Goal: Transaction & Acquisition: Purchase product/service

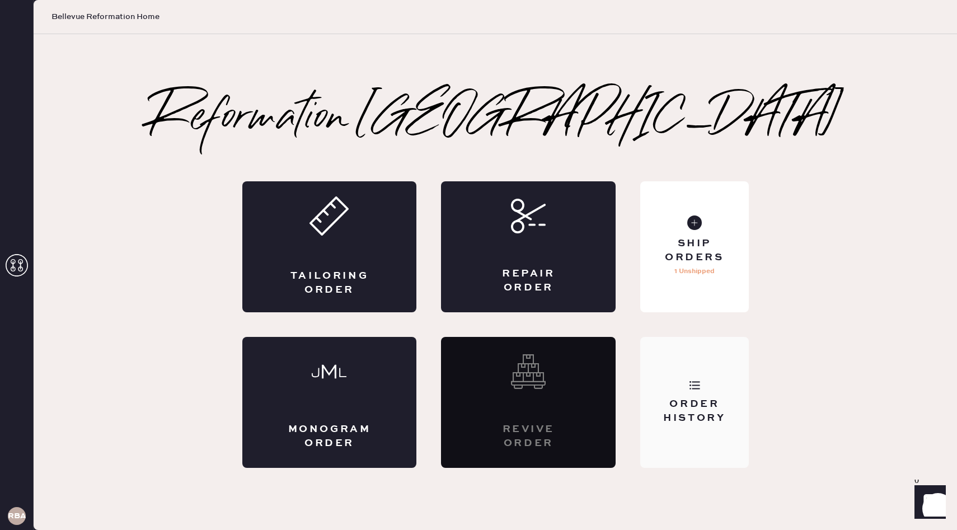
click at [697, 405] on div "Order History" at bounding box center [694, 411] width 90 height 28
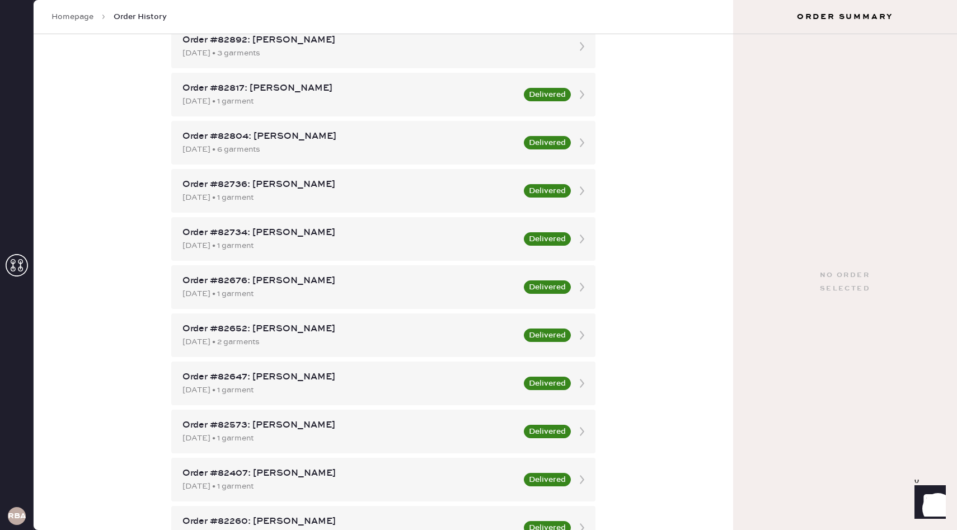
scroll to position [468, 0]
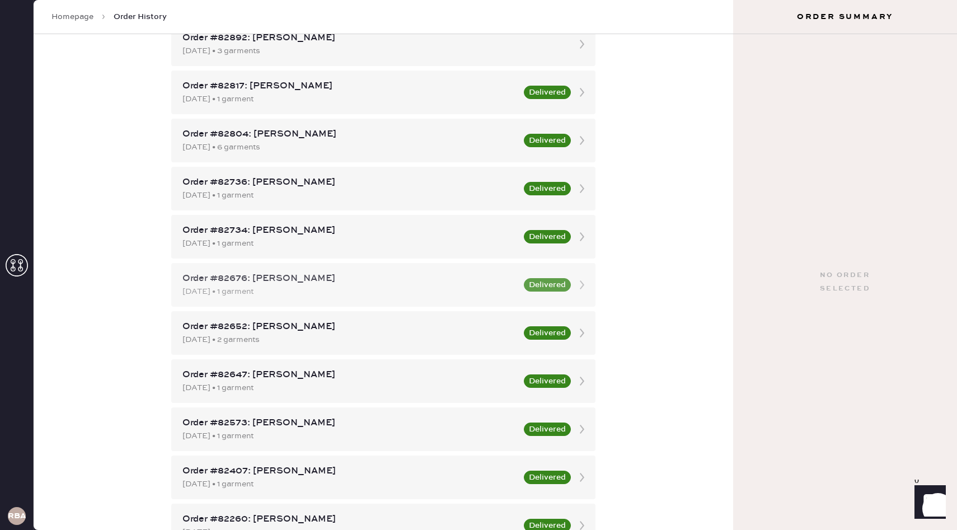
click at [332, 289] on div "[DATE] • 1 garment" at bounding box center [349, 291] width 335 height 12
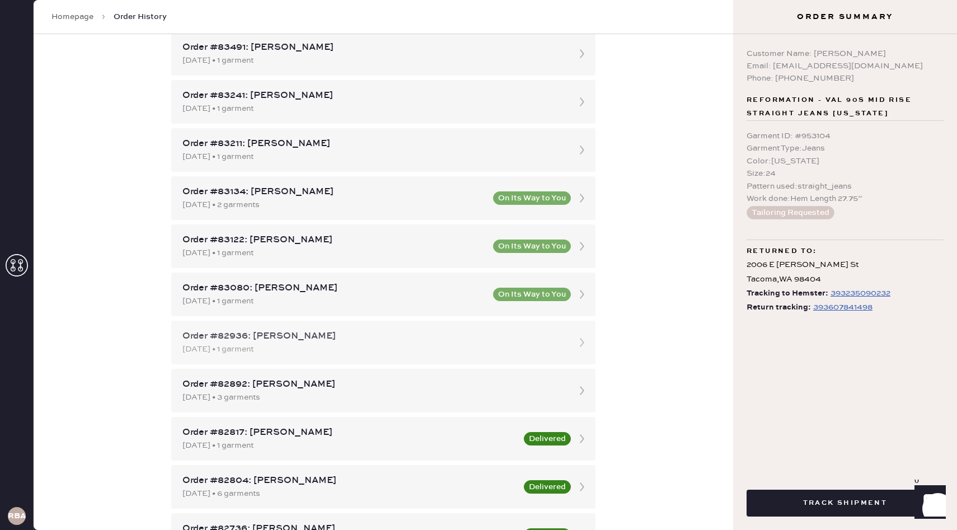
scroll to position [124, 0]
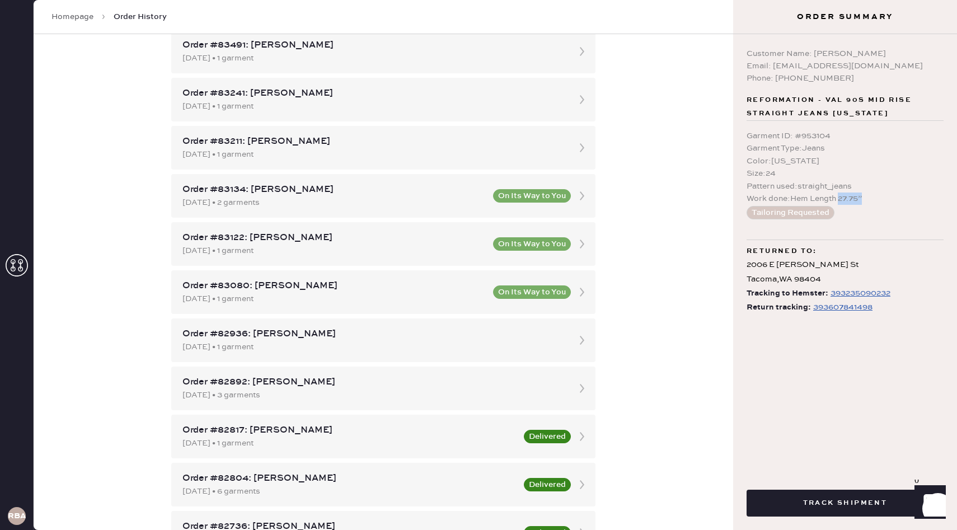
drag, startPoint x: 875, startPoint y: 197, endPoint x: 838, endPoint y: 199, distance: 37.6
click at [839, 200] on div "Work done : Hem Length 27.75”" at bounding box center [844, 198] width 197 height 12
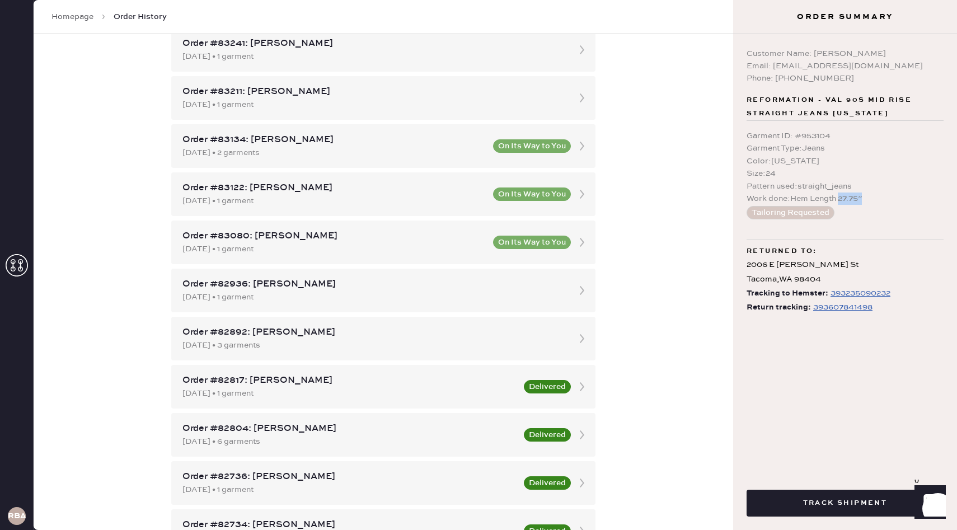
scroll to position [173, 0]
click at [845, 175] on div "Size : 24" at bounding box center [844, 173] width 197 height 12
drag, startPoint x: 861, startPoint y: 65, endPoint x: 773, endPoint y: 67, distance: 87.9
click at [773, 67] on div "Email: [EMAIL_ADDRESS][DOMAIN_NAME]" at bounding box center [844, 66] width 197 height 12
copy div "[EMAIL_ADDRESS][DOMAIN_NAME]"
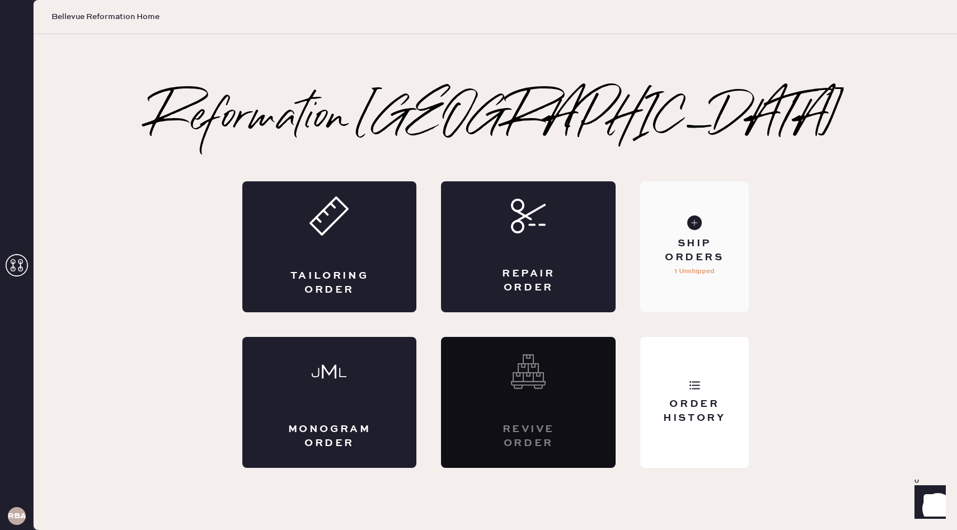
click at [693, 245] on div "Ship Orders" at bounding box center [694, 251] width 90 height 28
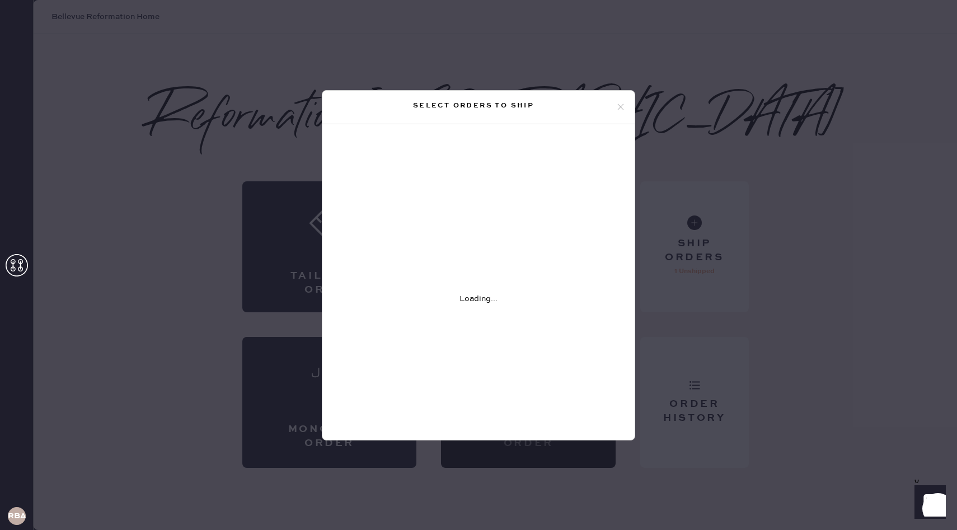
click at [621, 111] on icon at bounding box center [621, 107] width 10 height 10
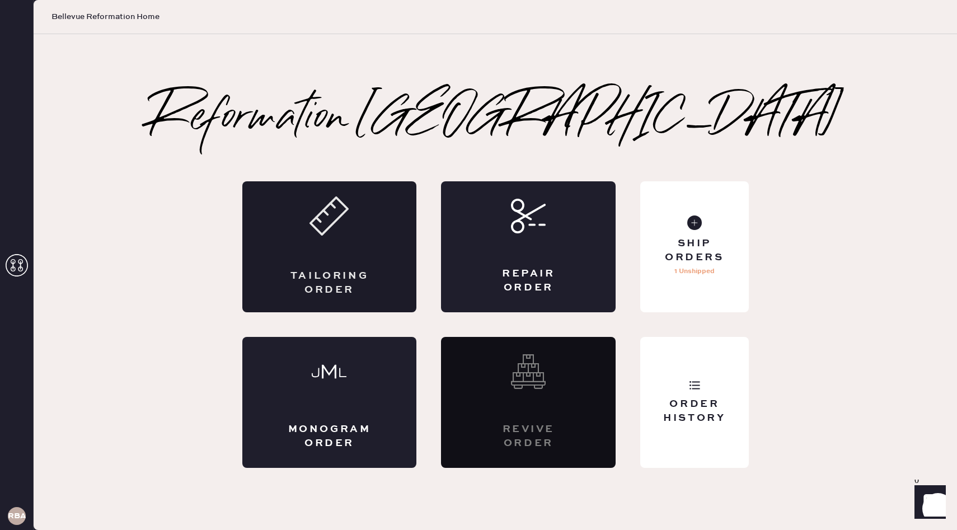
click at [355, 254] on div "Tailoring Order" at bounding box center [329, 246] width 175 height 131
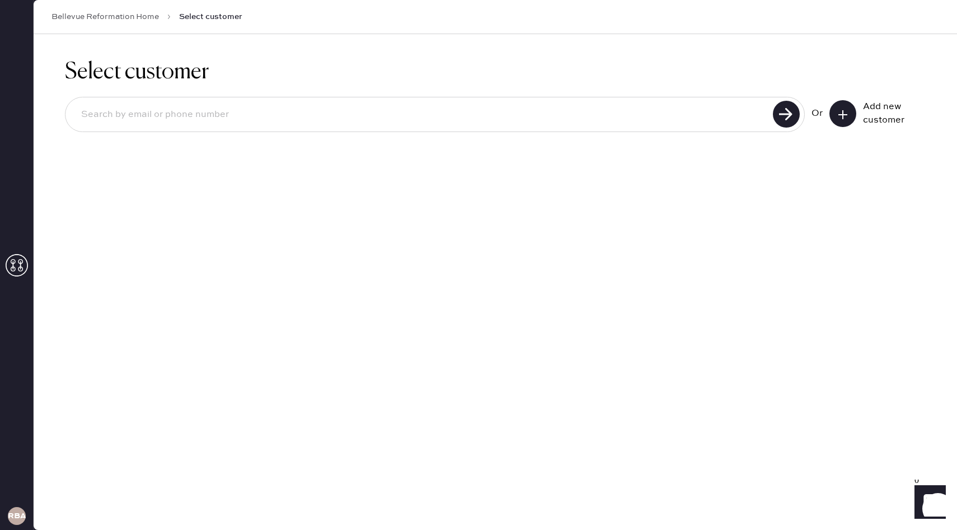
click at [631, 110] on input at bounding box center [420, 115] width 697 height 26
click at [236, 116] on input "[PERSON_NAME]" at bounding box center [420, 115] width 697 height 26
click at [234, 116] on input "[PERSON_NAME]" at bounding box center [420, 115] width 697 height 26
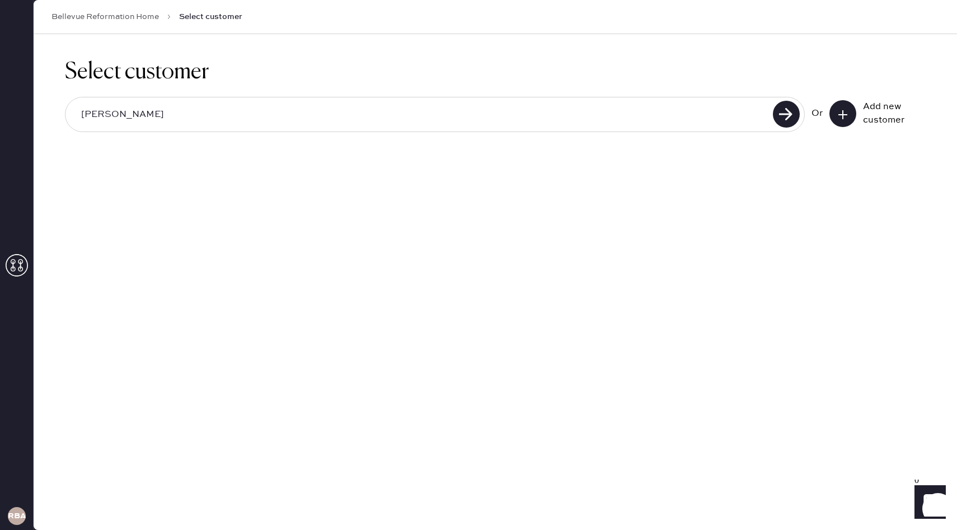
paste input "[EMAIL_ADDRESS][DOMAIN_NAME]"
type input "[EMAIL_ADDRESS][DOMAIN_NAME]"
click at [776, 114] on use at bounding box center [786, 114] width 27 height 27
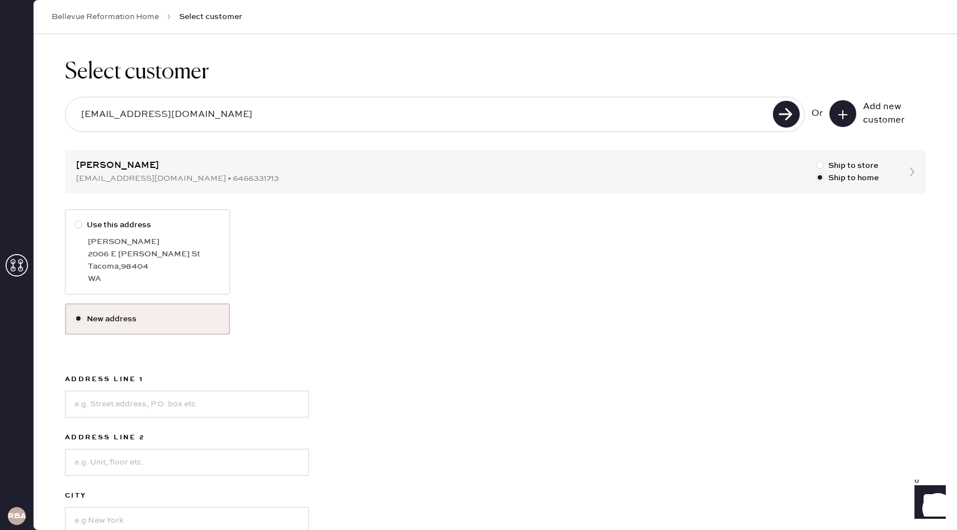
scroll to position [31, 0]
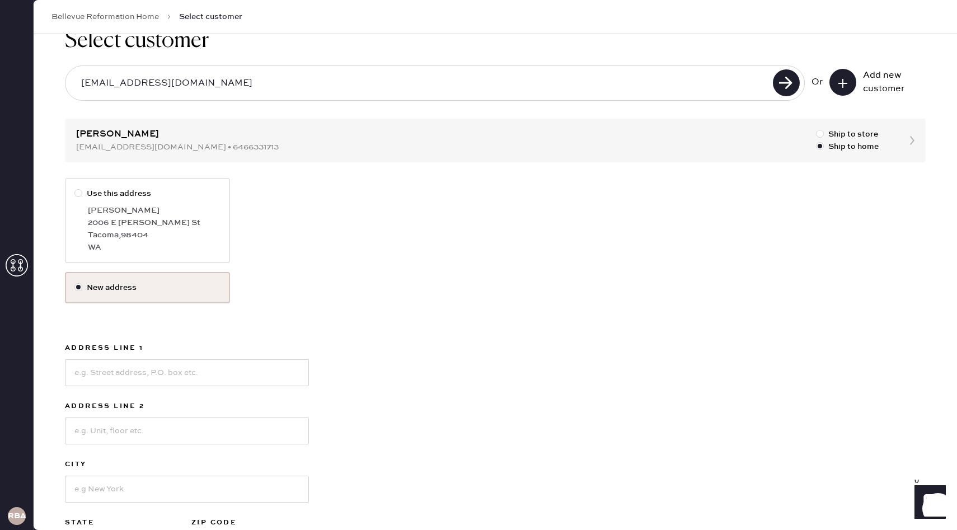
click at [171, 228] on div "2006 E [PERSON_NAME] St" at bounding box center [154, 223] width 133 height 12
click at [75, 188] on input "Use this address" at bounding box center [74, 187] width 1 height 1
radio input "true"
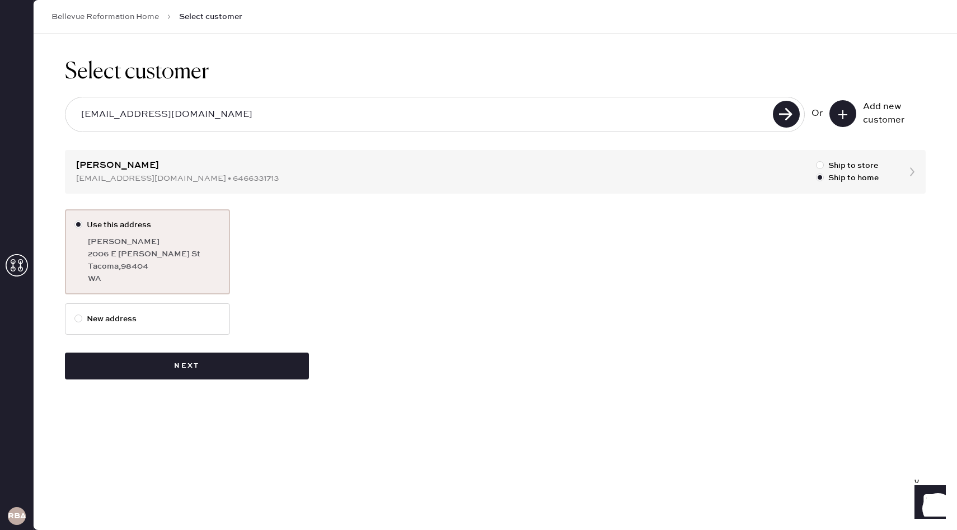
scroll to position [0, 0]
click at [246, 368] on button "Next" at bounding box center [187, 366] width 244 height 27
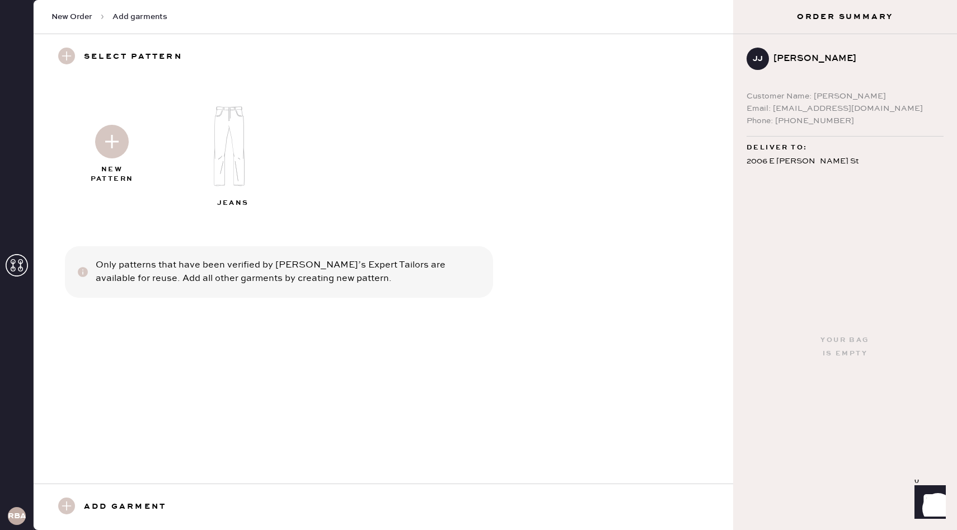
click at [232, 138] on img at bounding box center [233, 146] width 121 height 97
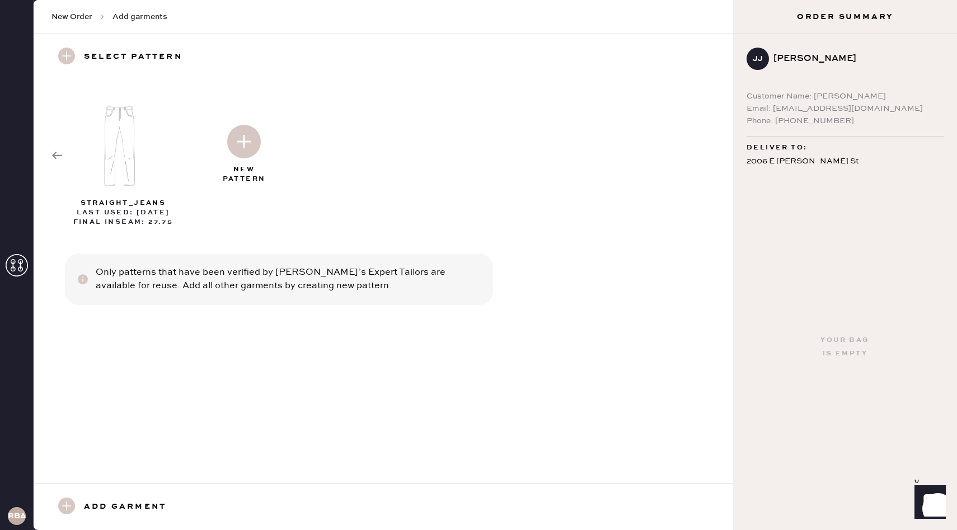
click at [245, 149] on img at bounding box center [244, 142] width 34 height 34
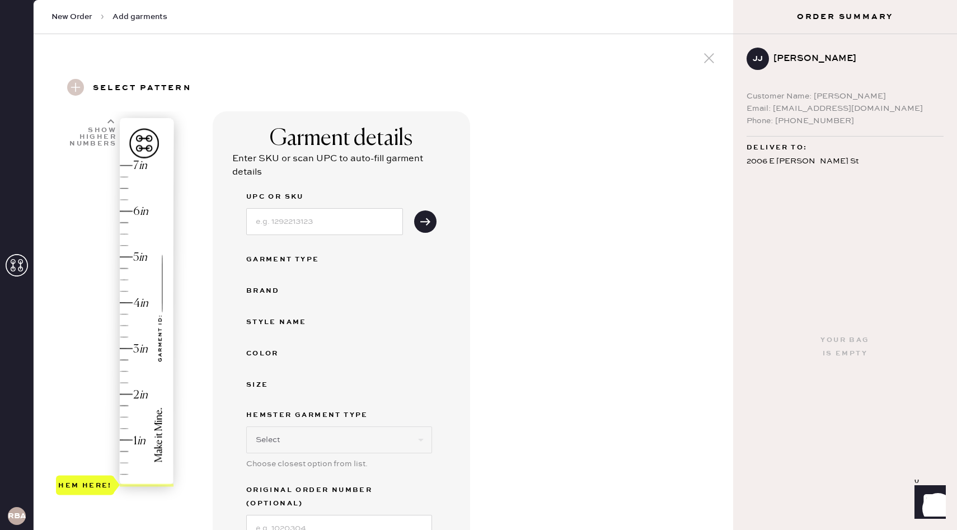
select select "2"
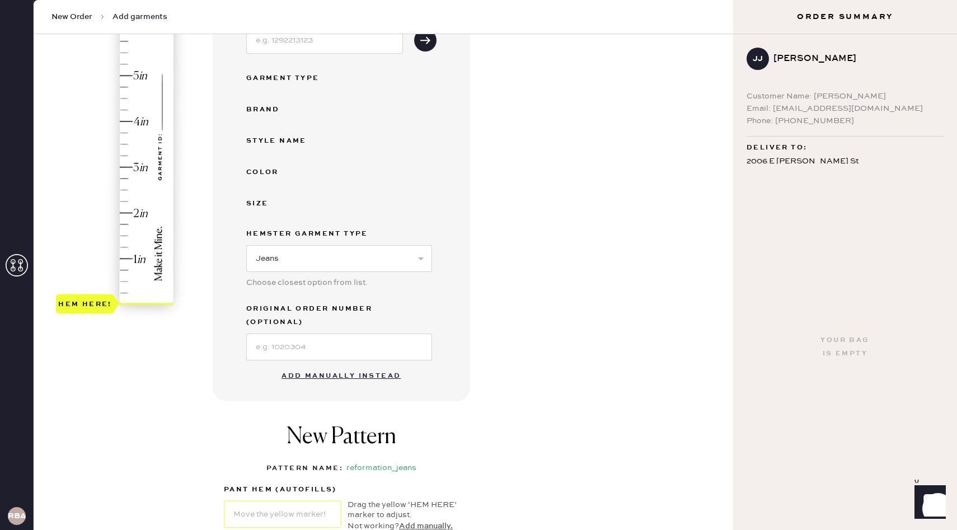
scroll to position [292, 0]
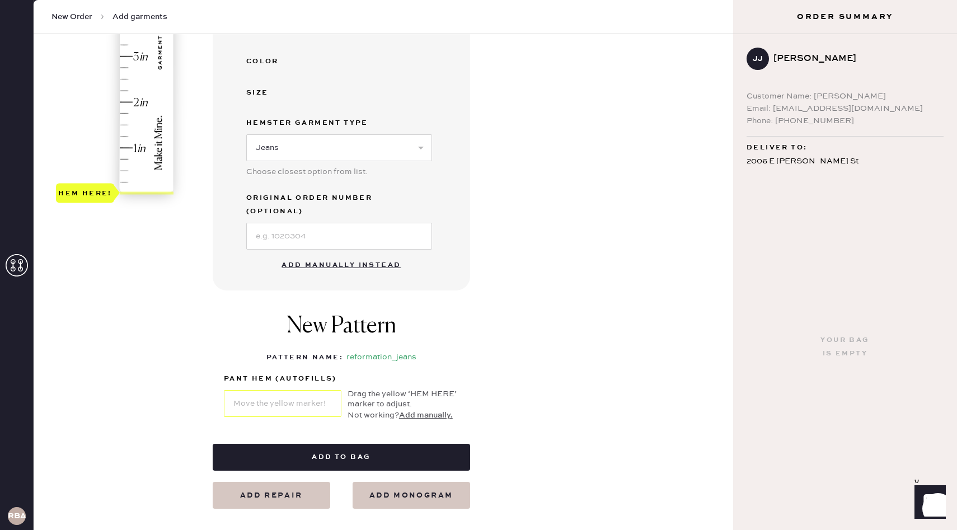
click at [337, 254] on button "Add manually instead" at bounding box center [341, 265] width 133 height 22
select select "2"
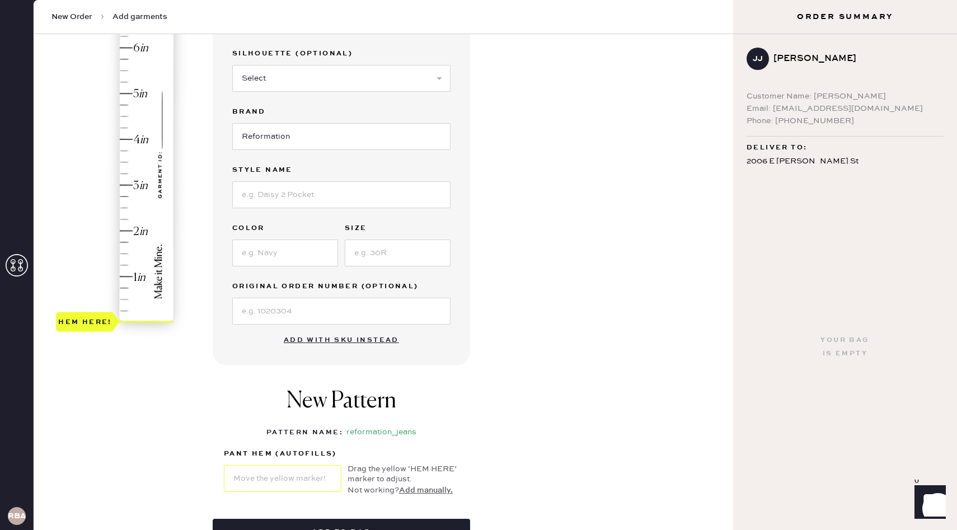
scroll to position [131, 0]
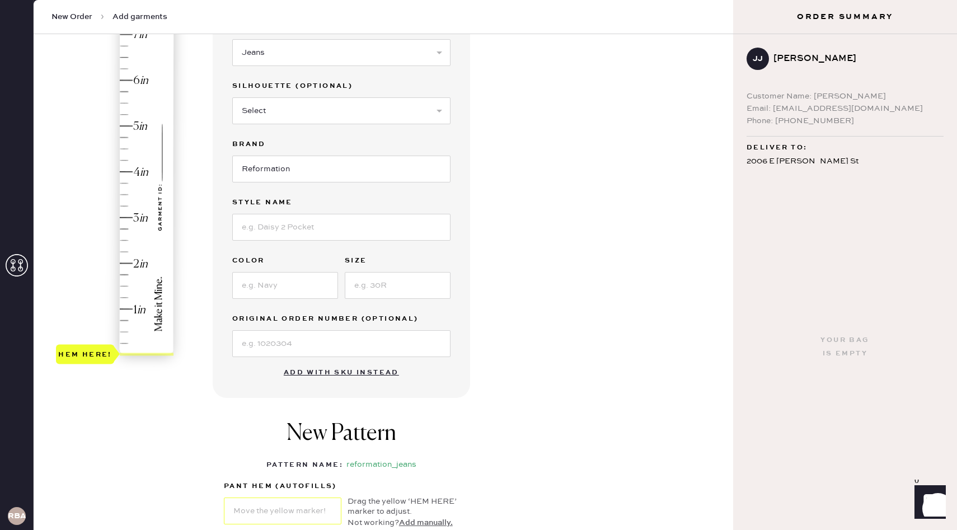
type input "4.25"
click at [123, 159] on div "Hem here!" at bounding box center [115, 195] width 119 height 330
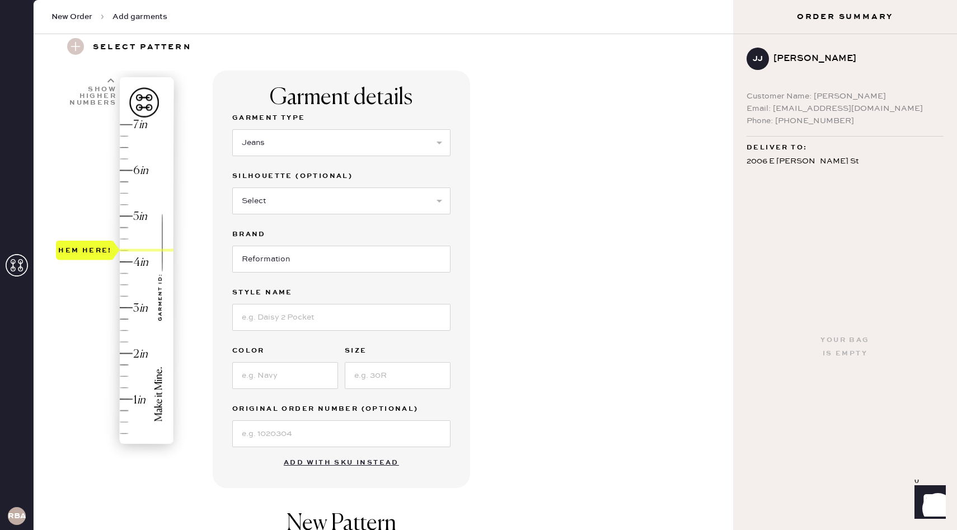
scroll to position [34, 0]
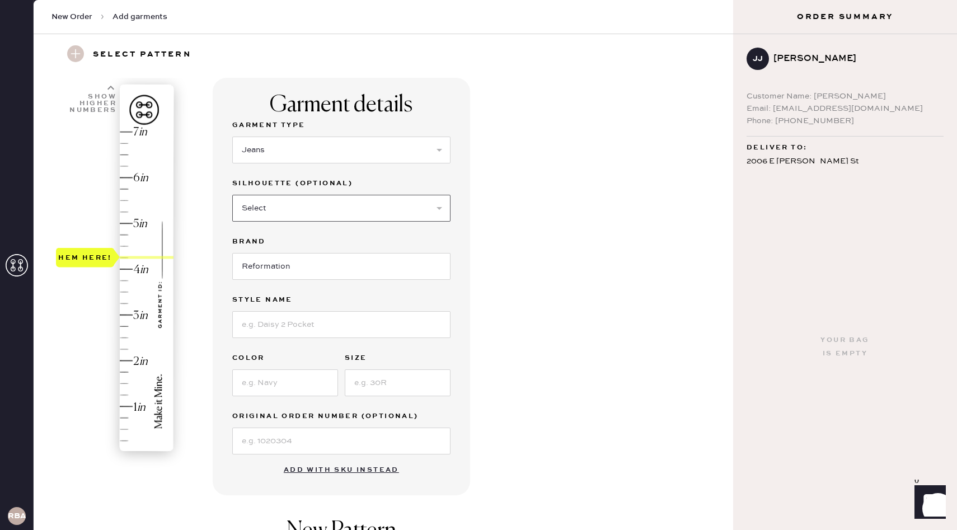
click at [296, 199] on select "Select Shorts Cropped Flare Boot Cut Straight Skinny Other" at bounding box center [341, 208] width 218 height 27
select select "5"
click at [232, 195] on select "Select Shorts Cropped Flare Boot Cut Straight Skinny Other" at bounding box center [341, 208] width 218 height 27
click at [289, 266] on input "Reformation" at bounding box center [341, 266] width 218 height 27
click at [287, 332] on input at bounding box center [341, 324] width 218 height 27
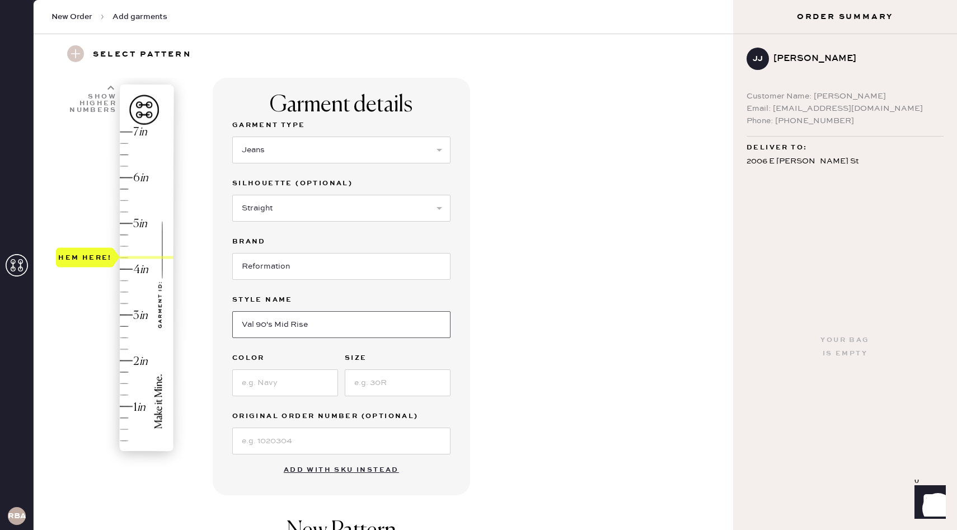
type input "Val 90's Mid Rise"
click at [265, 395] on input at bounding box center [285, 382] width 106 height 27
type input "Colorado"
click at [368, 384] on input at bounding box center [398, 382] width 106 height 27
type input "24"
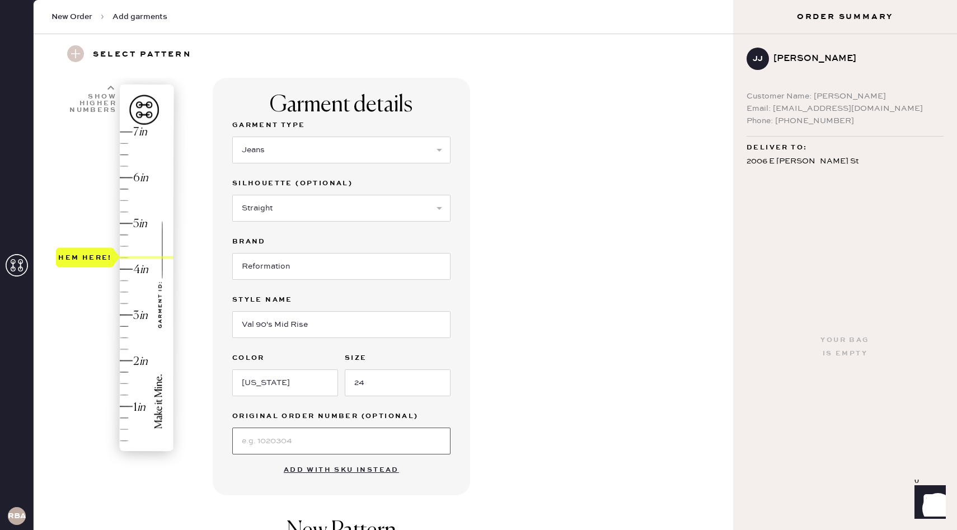
click at [343, 436] on input at bounding box center [341, 441] width 218 height 27
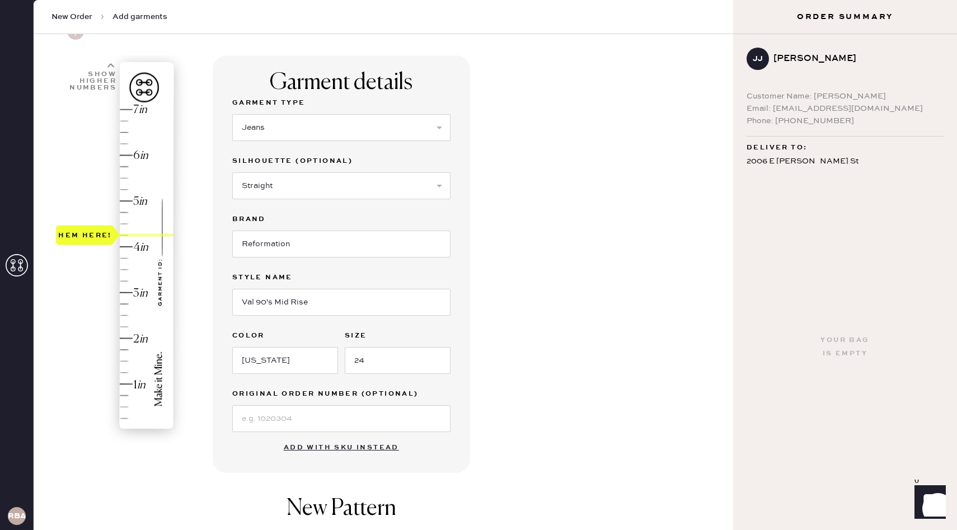
click at [525, 385] on div "Garment details Garment Type Select Basic Skirt Jeans Leggings Pants Shorts Bas…" at bounding box center [468, 373] width 511 height 636
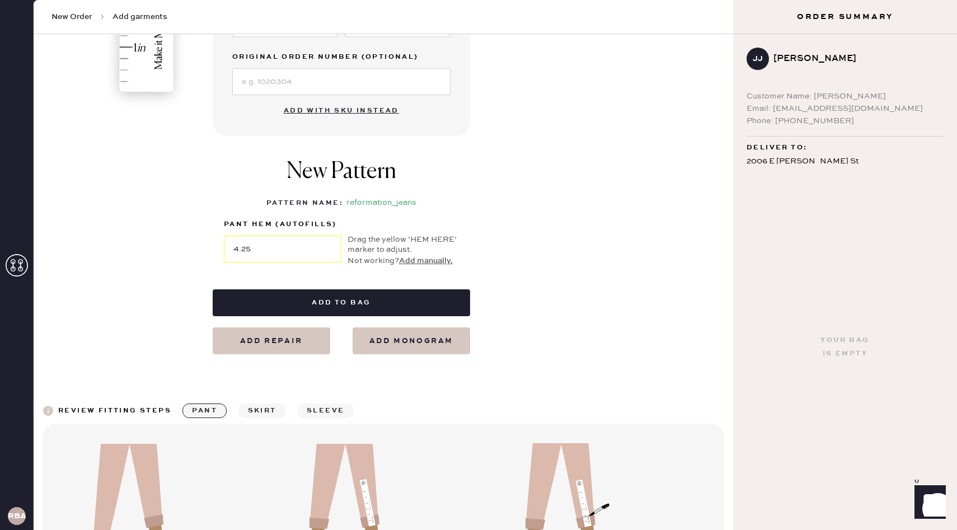
scroll to position [381, 0]
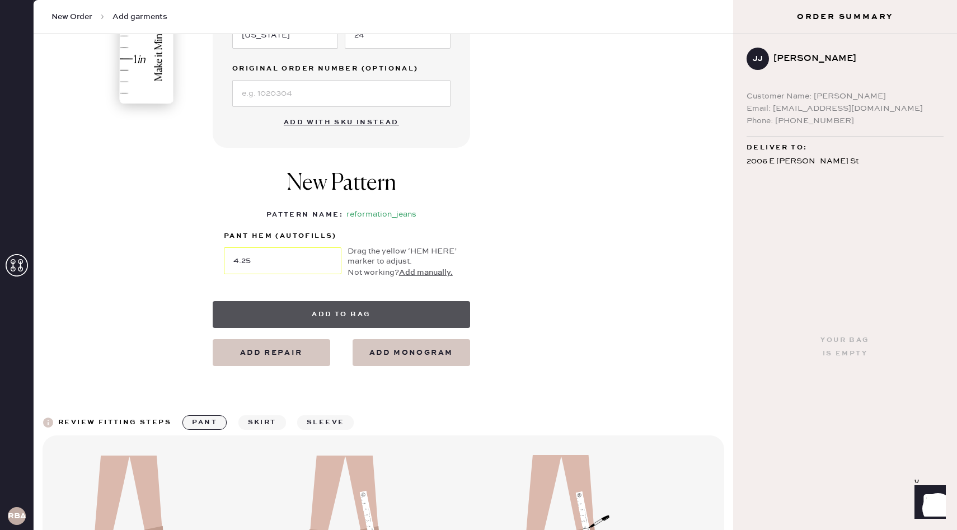
click at [382, 301] on button "Add to bag" at bounding box center [341, 314] width 257 height 27
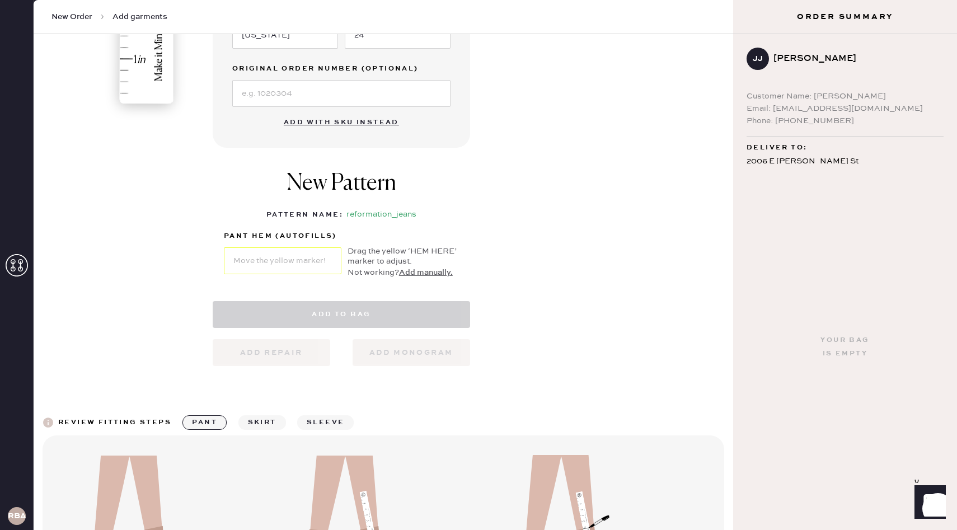
select select "2"
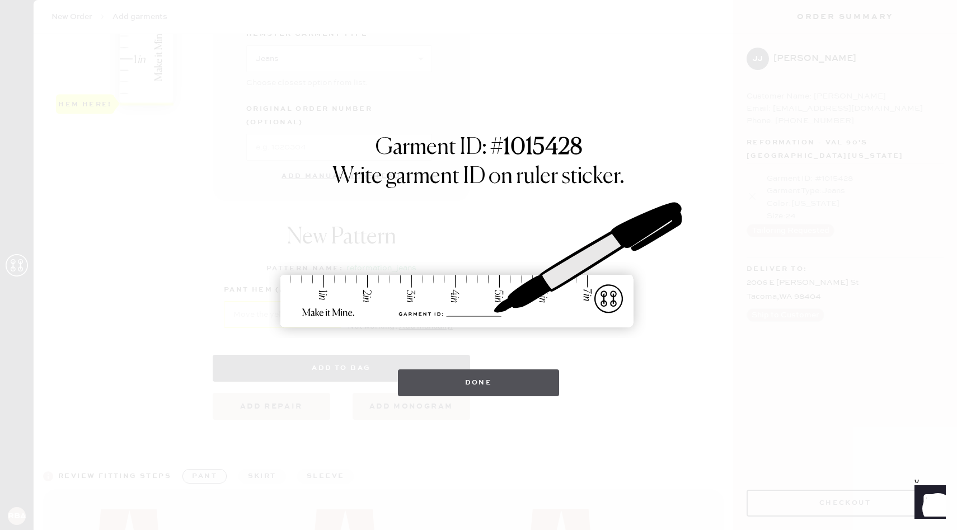
click at [491, 383] on button "Done" at bounding box center [479, 382] width 162 height 27
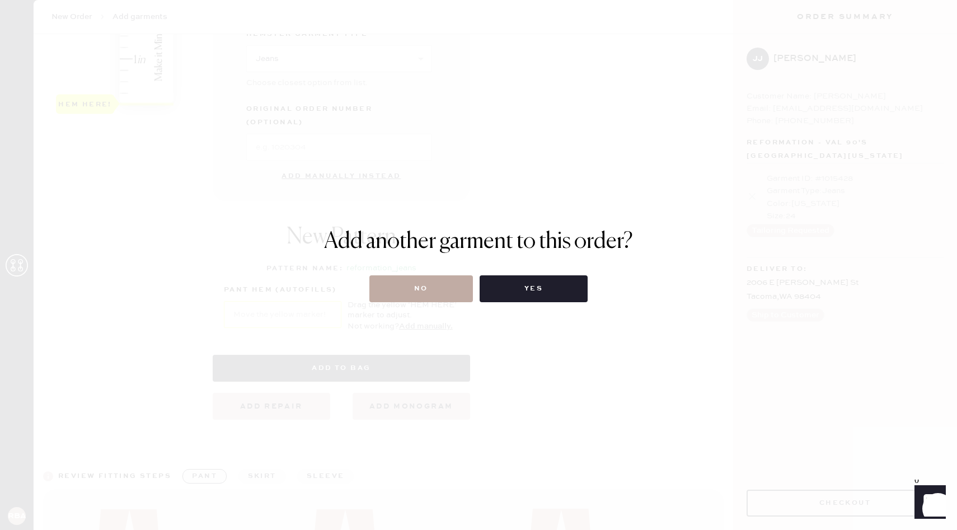
click at [412, 280] on button "No" at bounding box center [421, 288] width 104 height 27
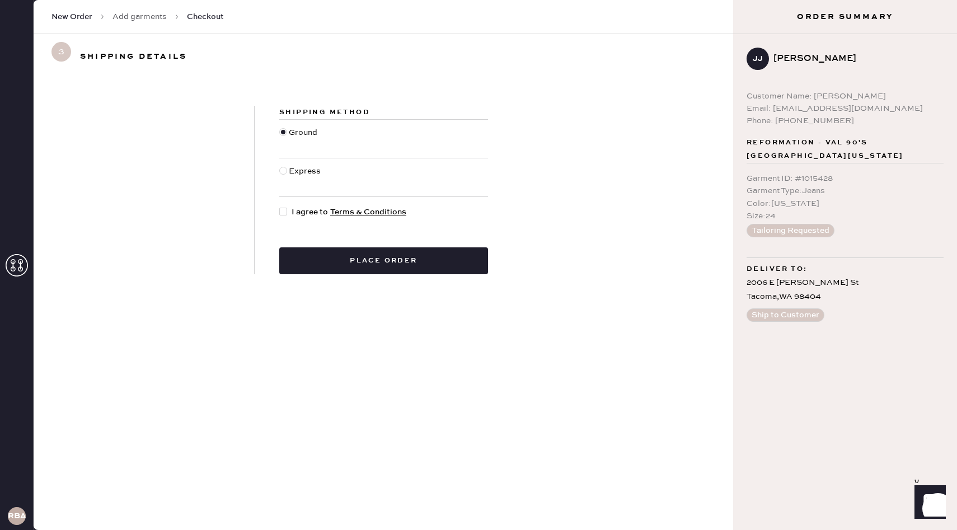
click at [309, 170] on div "Express" at bounding box center [306, 177] width 35 height 25
click at [280, 166] on input "Express" at bounding box center [279, 165] width 1 height 1
radio input "true"
click at [301, 216] on span "I agree to Terms & Conditions" at bounding box center [349, 212] width 115 height 12
click at [280, 206] on input "I agree to Terms & Conditions" at bounding box center [279, 206] width 1 height 1
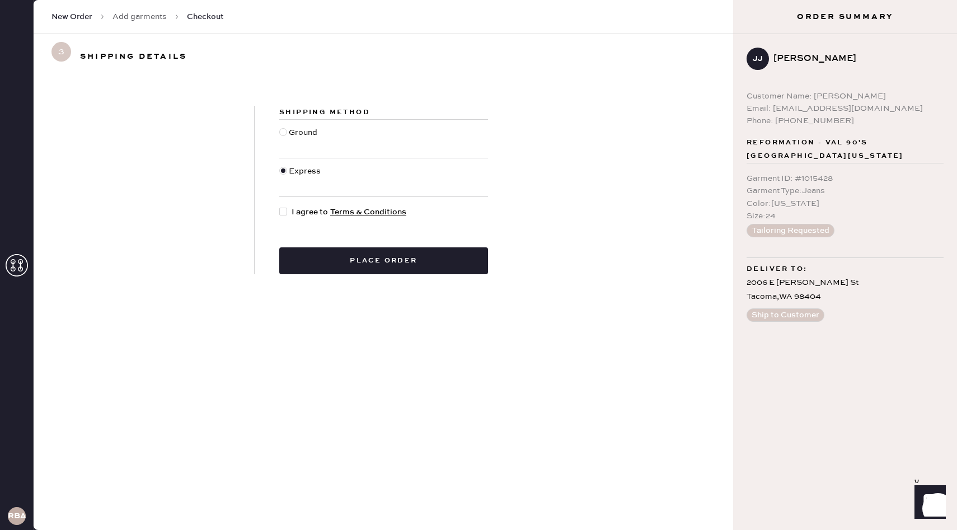
checkbox input "true"
click at [308, 132] on div "Ground" at bounding box center [304, 138] width 31 height 25
click at [280, 127] on input "Ground" at bounding box center [279, 126] width 1 height 1
radio input "true"
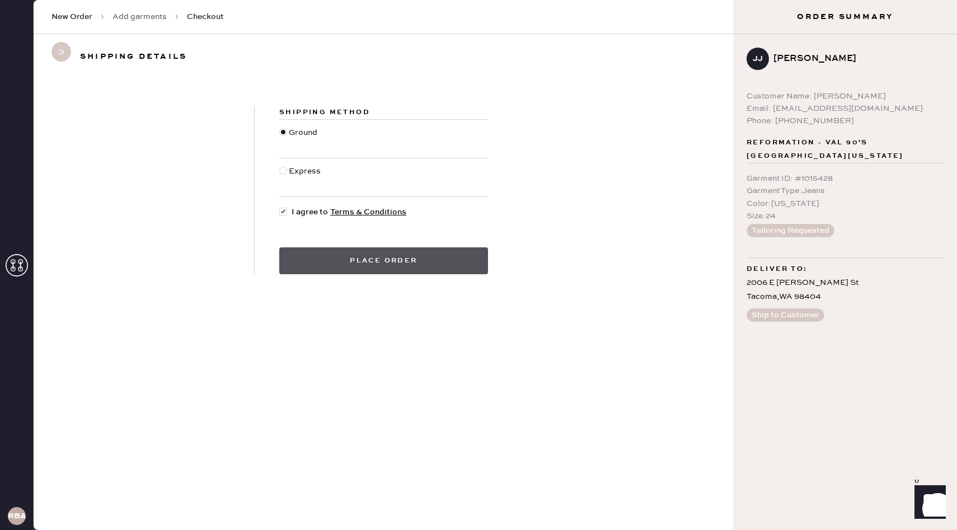
click at [336, 257] on button "Place order" at bounding box center [383, 260] width 209 height 27
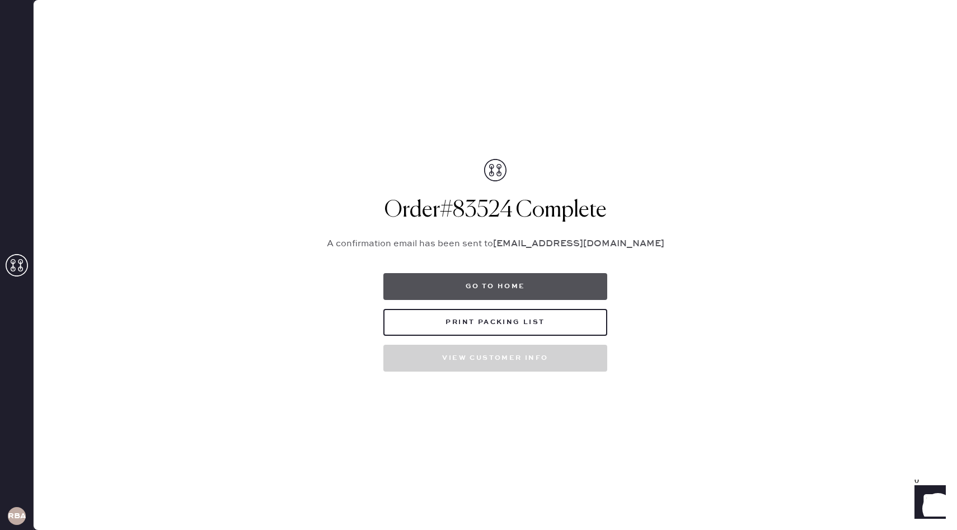
click at [532, 285] on button "Go to home" at bounding box center [495, 286] width 224 height 27
